Goal: Transaction & Acquisition: Book appointment/travel/reservation

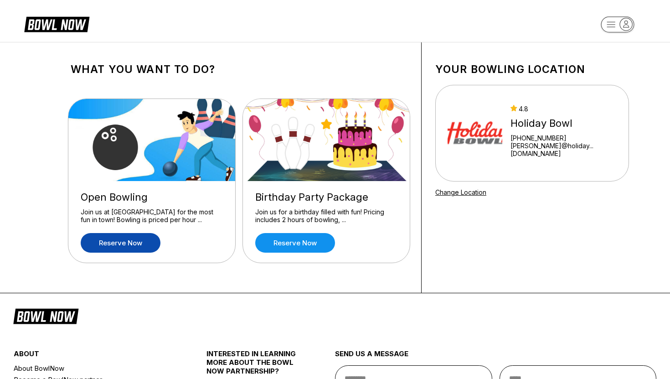
click at [124, 242] on link "Reserve now" at bounding box center [121, 243] width 80 height 20
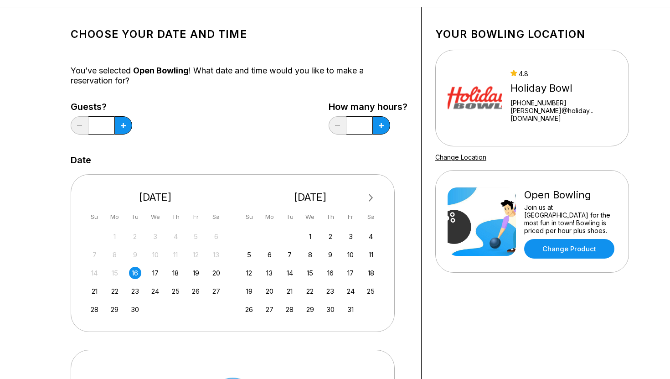
scroll to position [35, 0]
click at [127, 122] on button at bounding box center [123, 126] width 18 height 18
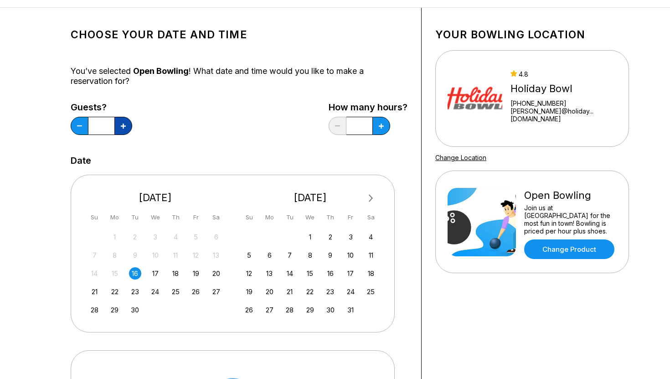
type input "*"
click at [379, 129] on button at bounding box center [381, 126] width 18 height 18
click at [337, 124] on button at bounding box center [337, 126] width 18 height 18
click at [382, 127] on icon at bounding box center [381, 125] width 5 height 5
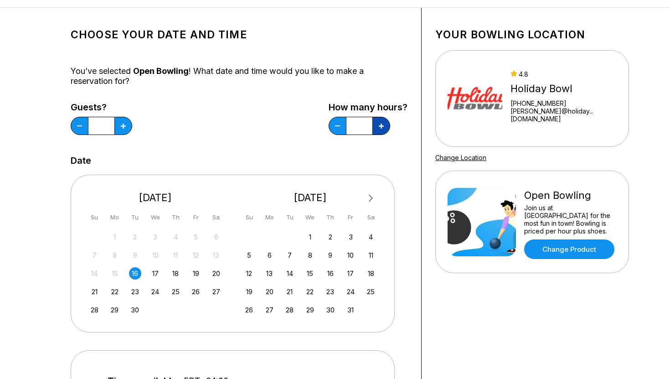
type input "*"
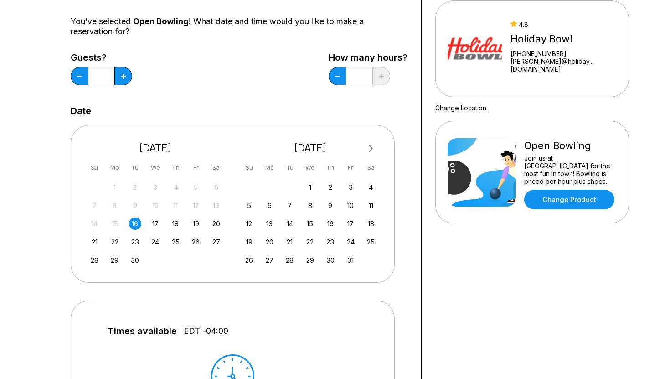
scroll to position [85, 0]
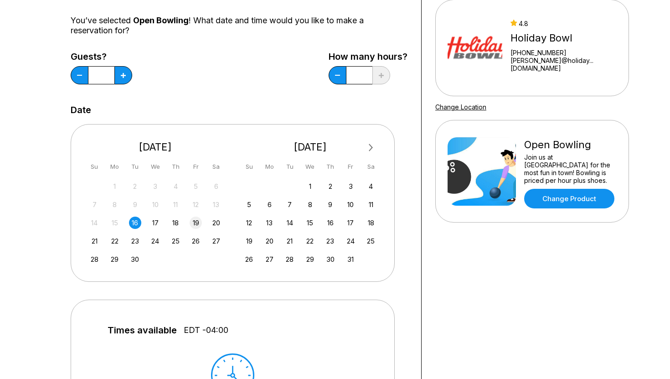
click at [197, 222] on div "19" at bounding box center [196, 222] width 12 height 12
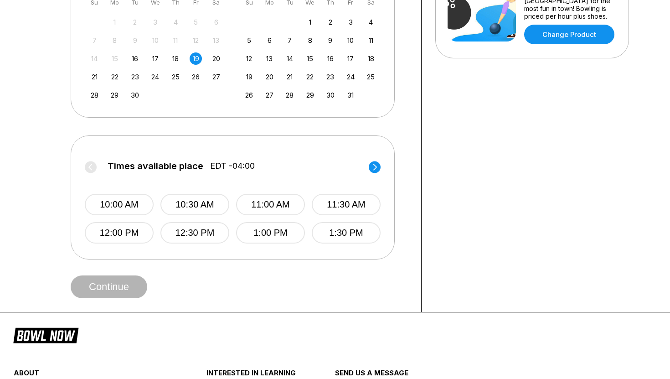
scroll to position [250, 0]
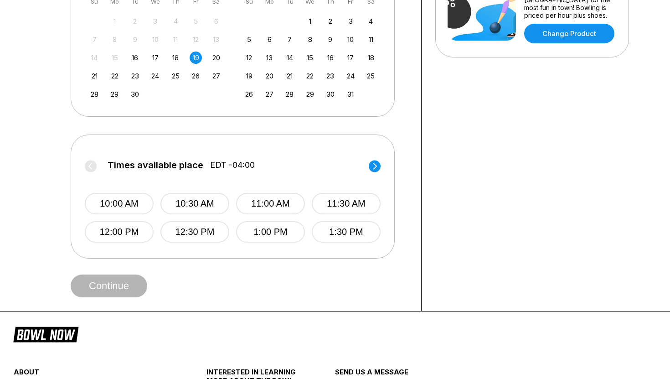
click at [374, 165] on circle at bounding box center [375, 166] width 12 height 12
click at [190, 208] on button "8:00 PM" at bounding box center [194, 203] width 69 height 21
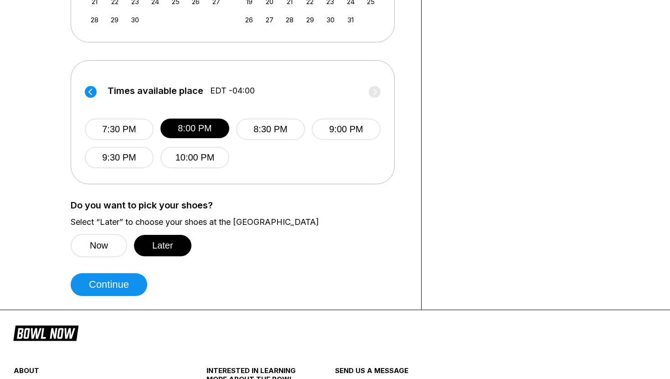
scroll to position [327, 0]
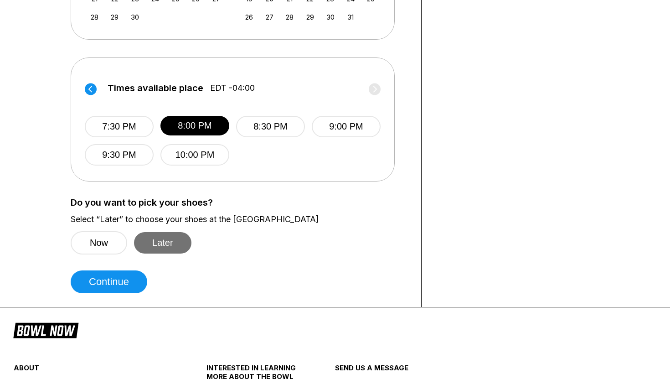
click at [165, 241] on button "Later" at bounding box center [162, 242] width 57 height 21
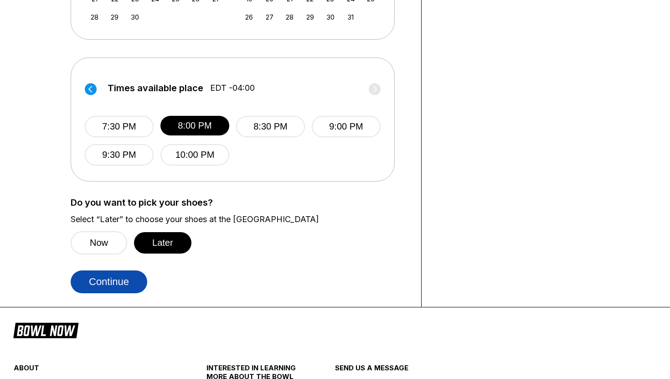
click at [100, 283] on button "Continue" at bounding box center [109, 281] width 77 height 23
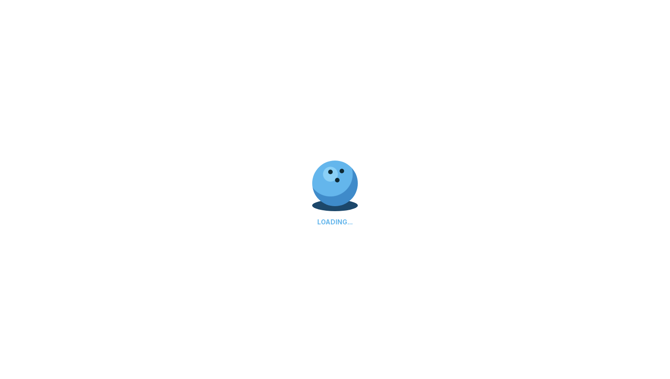
select select "**"
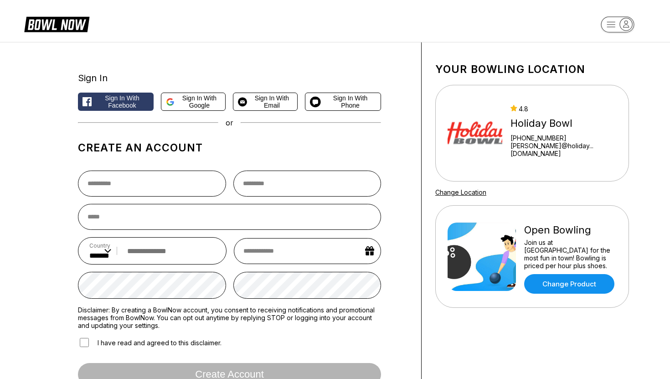
click at [63, 26] on icon at bounding box center [56, 23] width 65 height 17
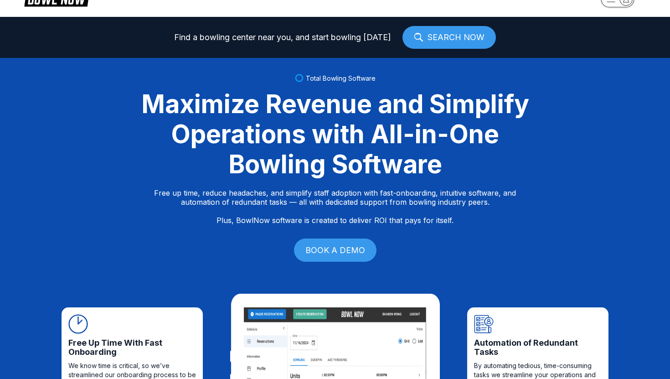
scroll to position [28, 0]
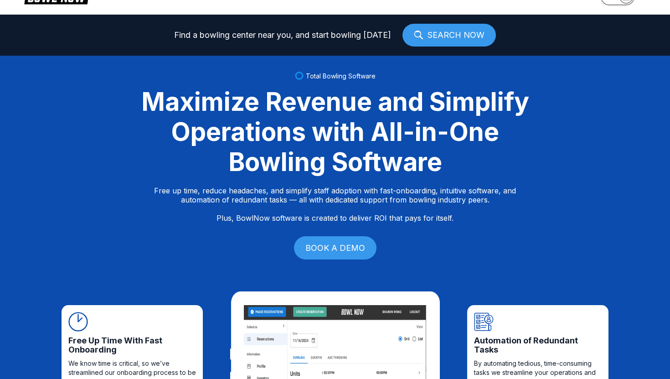
select select "**"
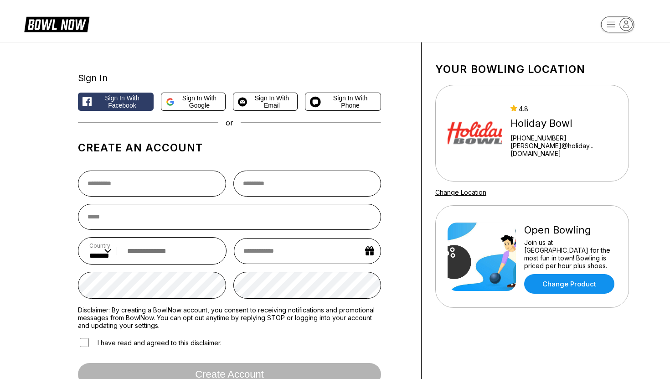
scroll to position [297, 0]
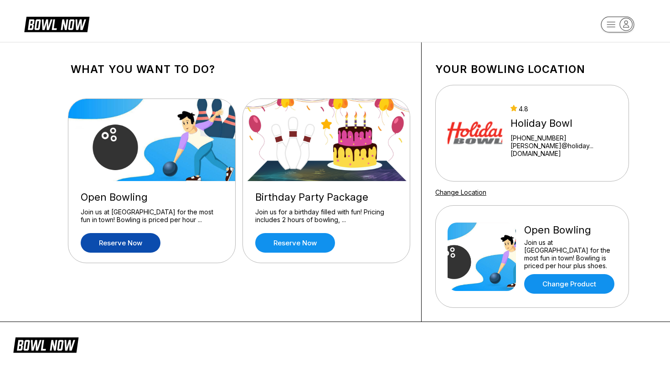
click at [618, 18] on rect "button" at bounding box center [616, 24] width 33 height 16
click at [477, 66] on h1 "Your bowling location" at bounding box center [532, 69] width 194 height 13
click at [477, 125] on img at bounding box center [474, 133] width 55 height 68
drag, startPoint x: 562, startPoint y: 132, endPoint x: 556, endPoint y: 132, distance: 6.4
click at [562, 129] on div "Holiday Bowl" at bounding box center [563, 123] width 106 height 12
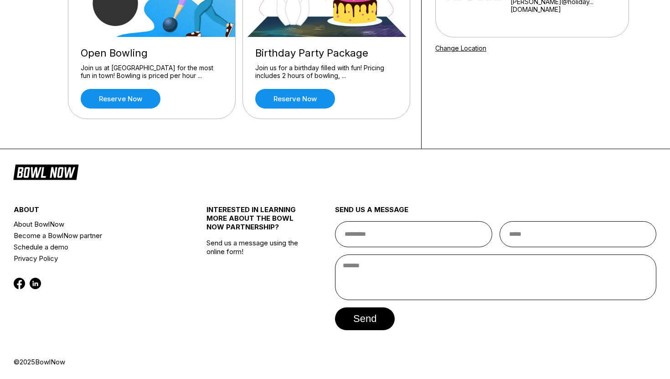
scroll to position [142, 0]
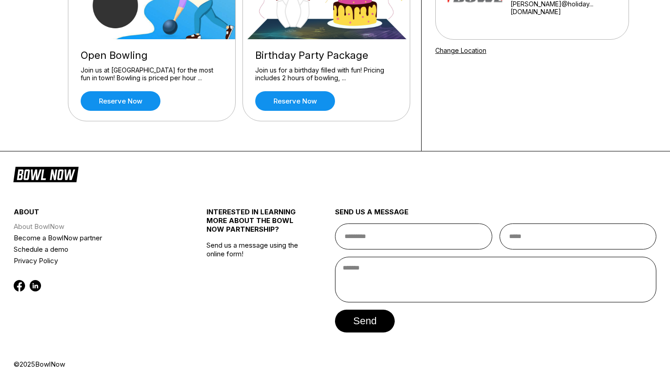
click at [59, 224] on link "About BowlNow" at bounding box center [94, 226] width 161 height 11
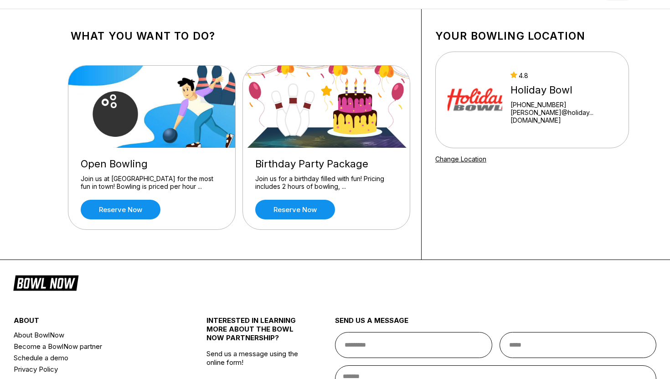
scroll to position [38, 0]
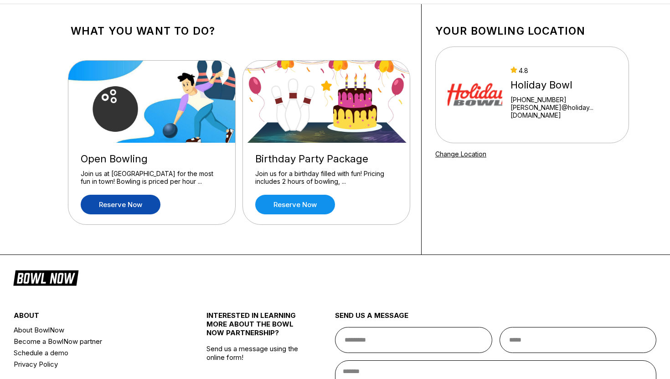
click at [144, 202] on link "Reserve now" at bounding box center [121, 205] width 80 height 20
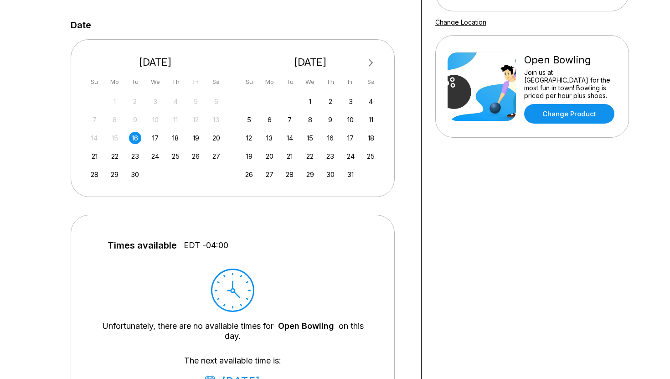
scroll to position [171, 0]
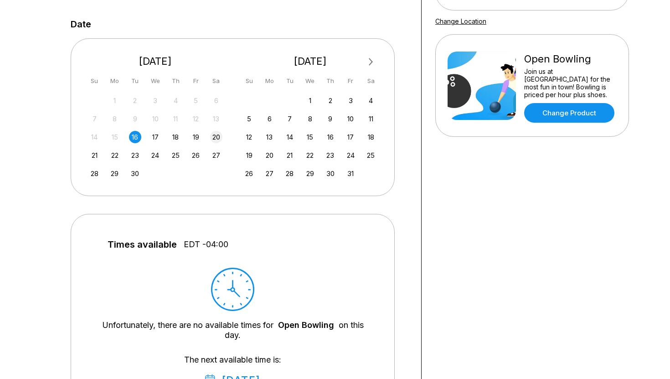
click at [213, 133] on div "20" at bounding box center [216, 137] width 12 height 12
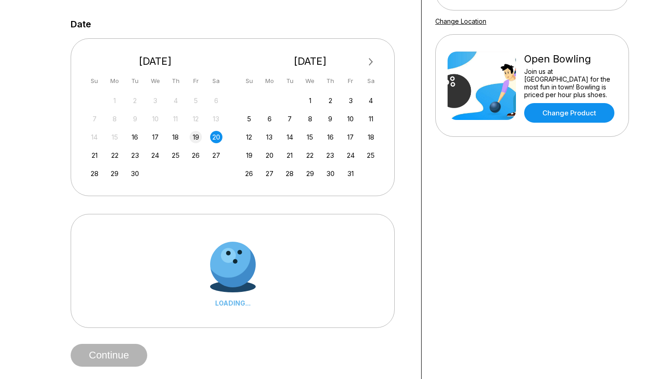
click at [199, 136] on div "19" at bounding box center [196, 137] width 12 height 12
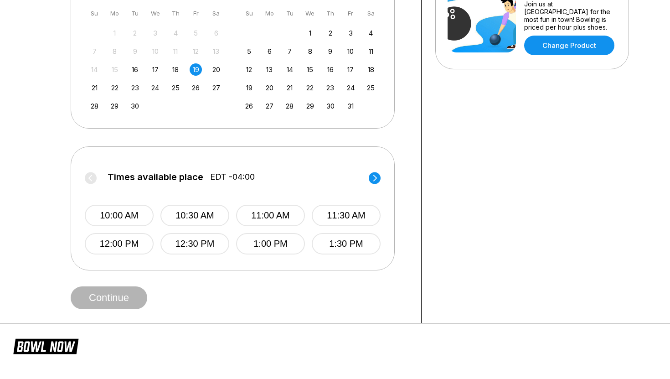
scroll to position [314, 0]
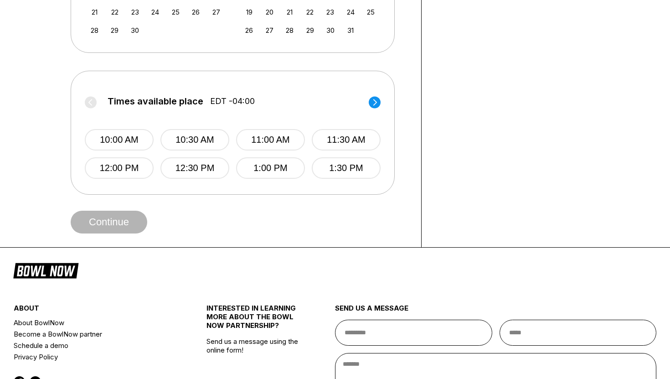
click at [375, 103] on circle at bounding box center [375, 102] width 12 height 12
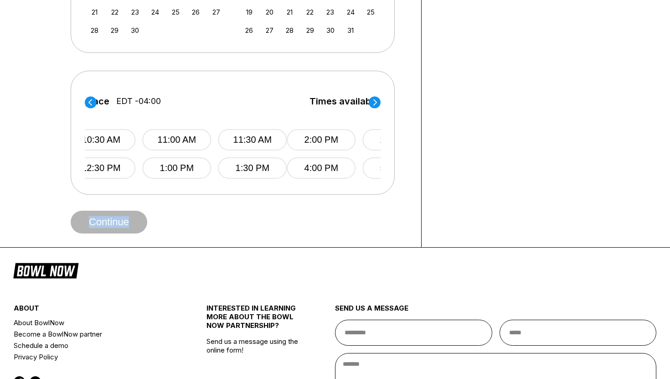
click at [375, 103] on circle at bounding box center [375, 102] width 12 height 12
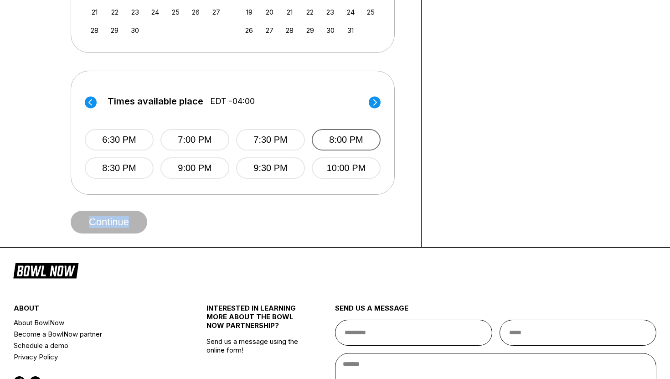
click at [337, 139] on button "8:00 PM" at bounding box center [346, 139] width 69 height 21
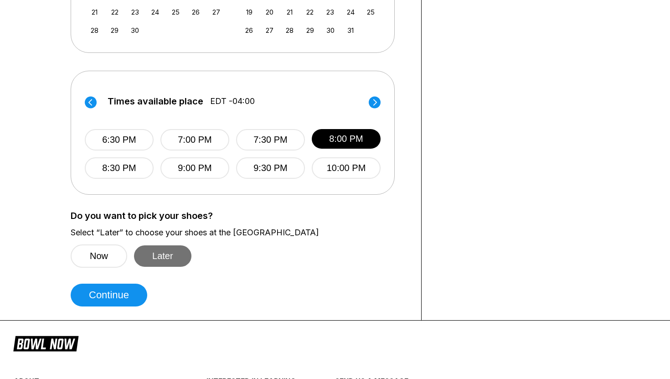
click at [162, 253] on button "Later" at bounding box center [162, 255] width 57 height 21
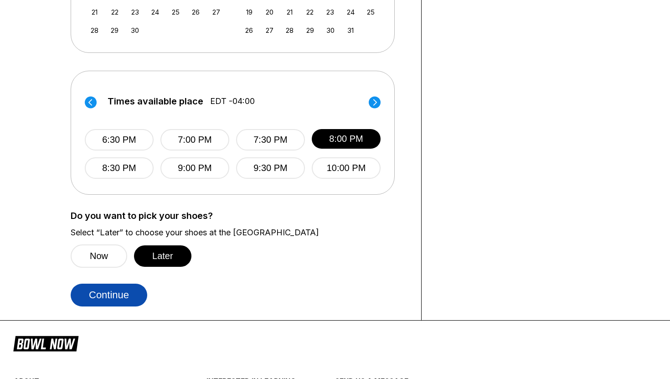
click at [127, 292] on button "Continue" at bounding box center [109, 294] width 77 height 23
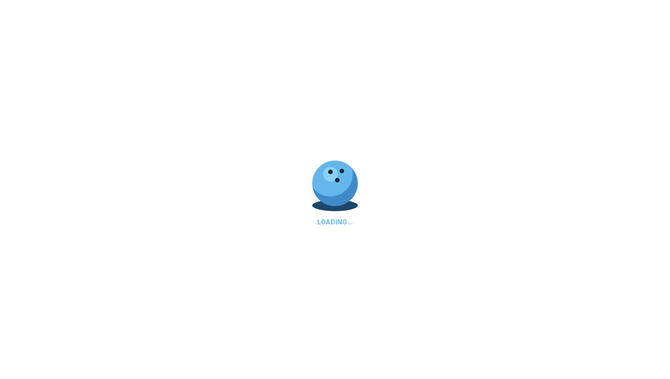
select select "**"
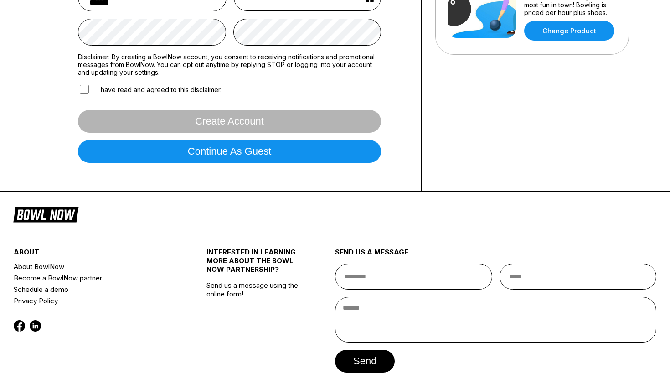
scroll to position [254, 0]
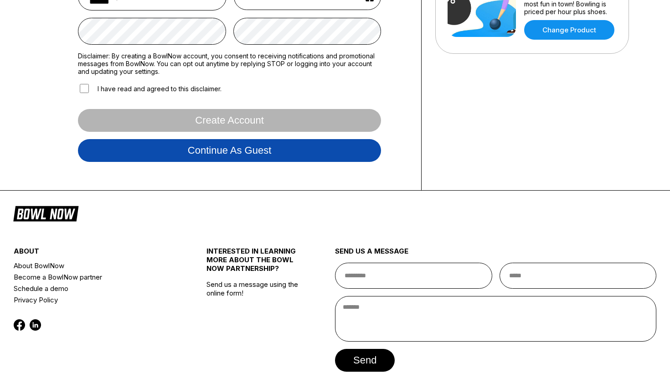
click at [301, 149] on button "Continue as guest" at bounding box center [229, 150] width 303 height 23
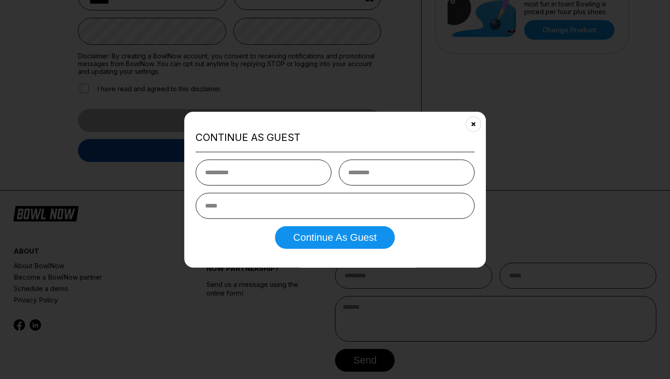
scroll to position [170, 0]
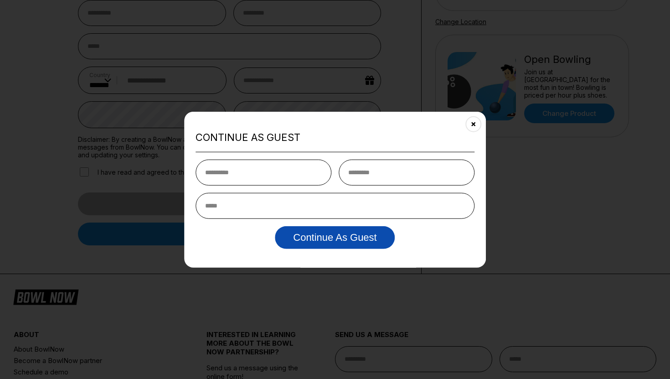
click at [357, 240] on button "Continue as Guest" at bounding box center [335, 237] width 120 height 23
type input "*"
click at [380, 176] on input "text" at bounding box center [407, 172] width 136 height 26
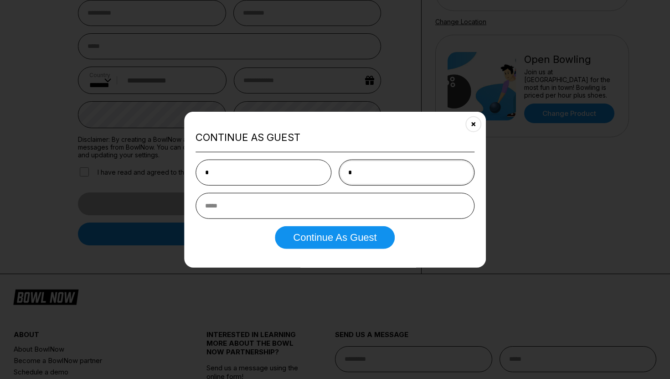
type input "*"
click at [346, 198] on input "email" at bounding box center [334, 206] width 279 height 26
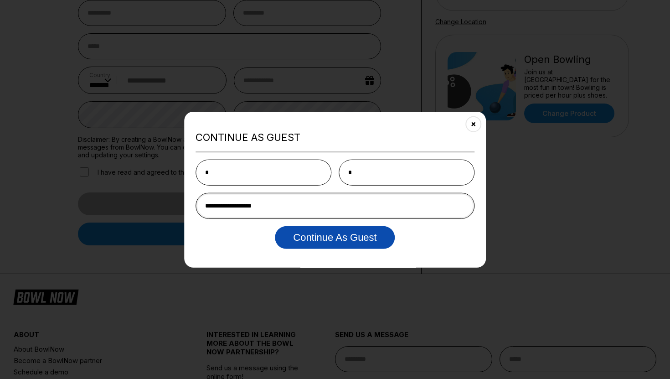
type input "**********"
click at [365, 244] on button "Continue as Guest" at bounding box center [335, 237] width 120 height 23
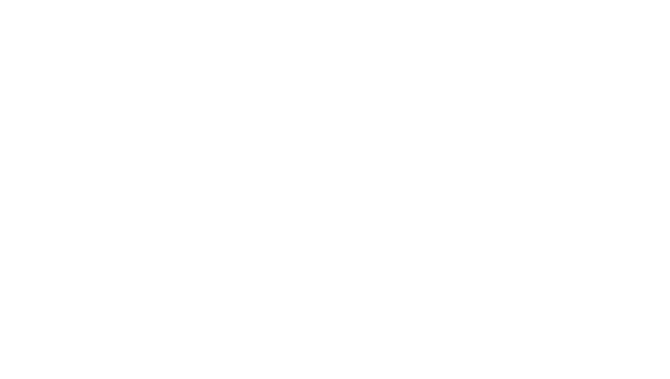
scroll to position [0, 0]
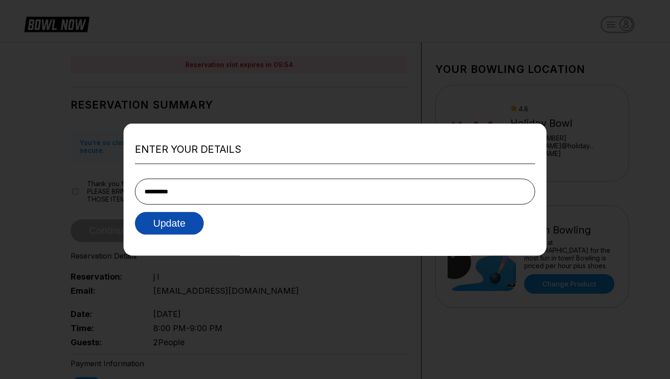
type input "**********"
click at [186, 226] on button "Update" at bounding box center [169, 223] width 69 height 23
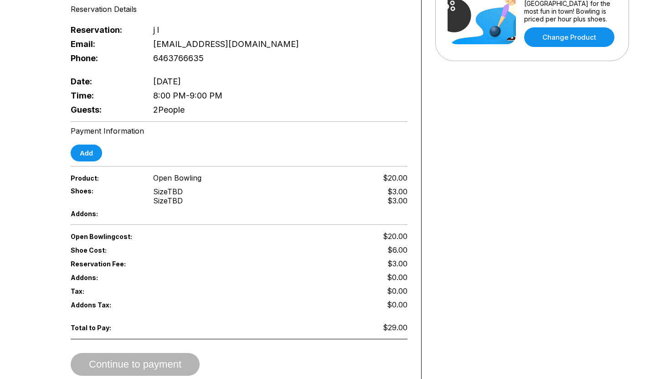
scroll to position [236, 0]
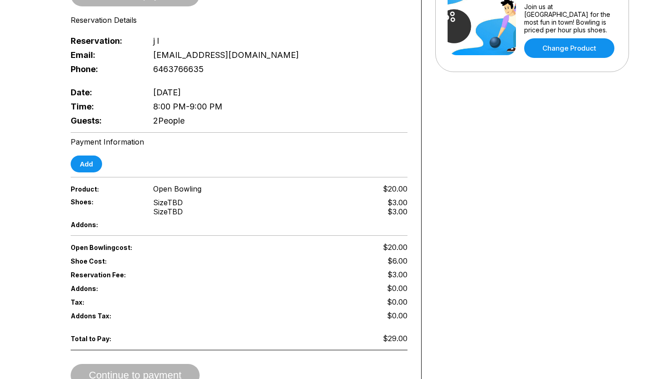
drag, startPoint x: 148, startPoint y: 113, endPoint x: 190, endPoint y: 115, distance: 42.0
click at [190, 115] on div "Guests: 2 People" at bounding box center [239, 120] width 337 height 14
click at [189, 114] on div "Guests: 2 People" at bounding box center [239, 120] width 337 height 14
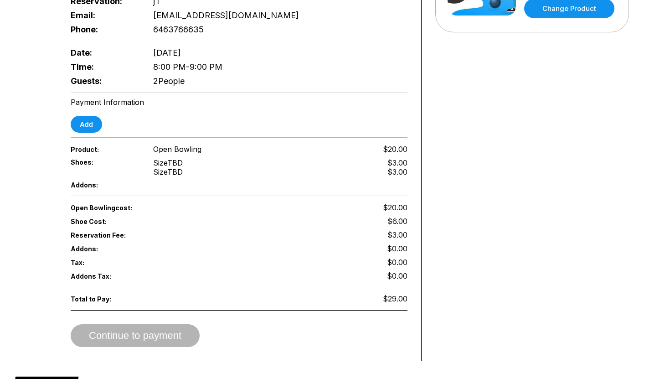
scroll to position [0, 0]
